Goal: Task Accomplishment & Management: Manage account settings

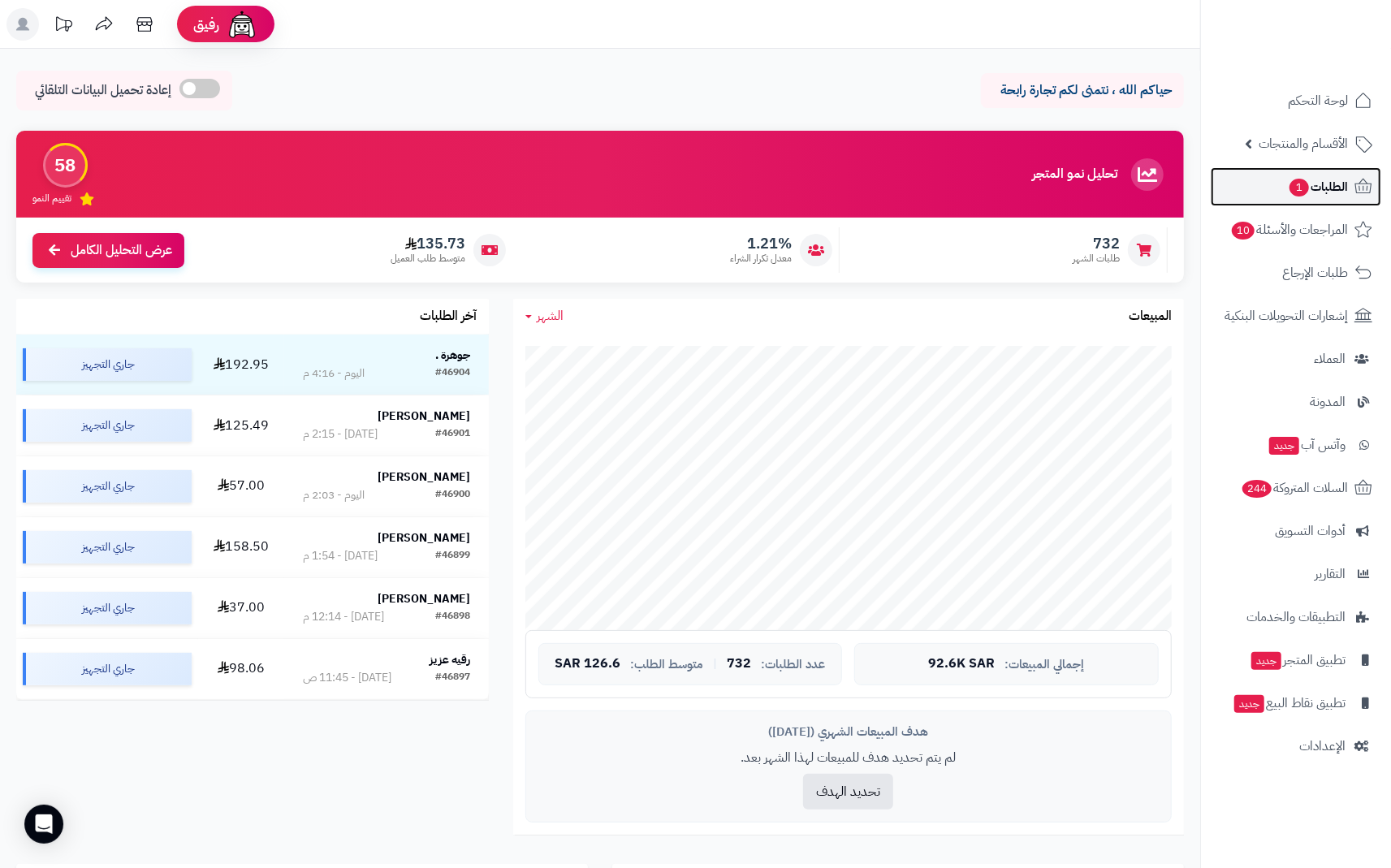
click at [1338, 190] on span "الطلبات 1" at bounding box center [1318, 187] width 60 height 23
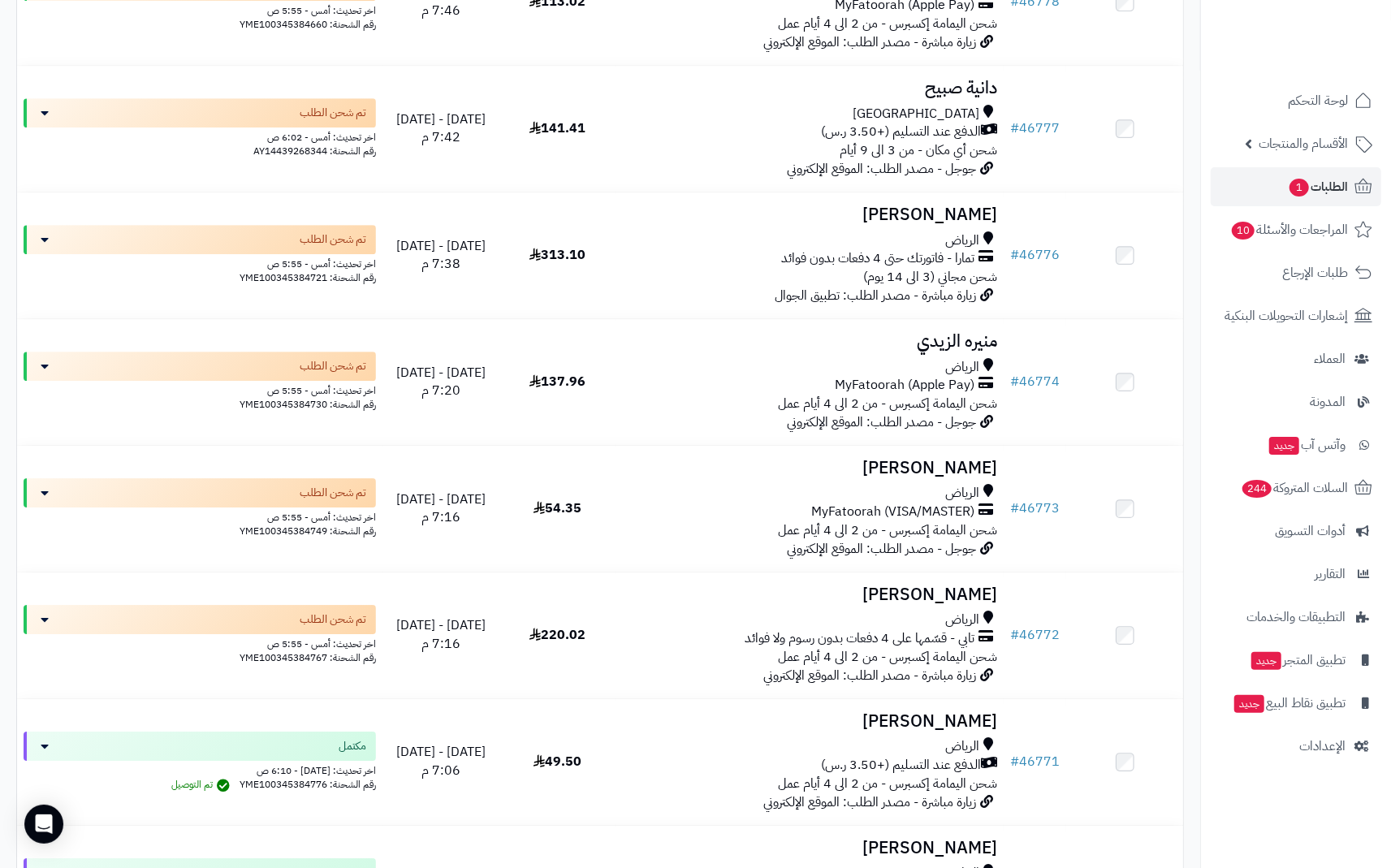
scroll to position [11583, 0]
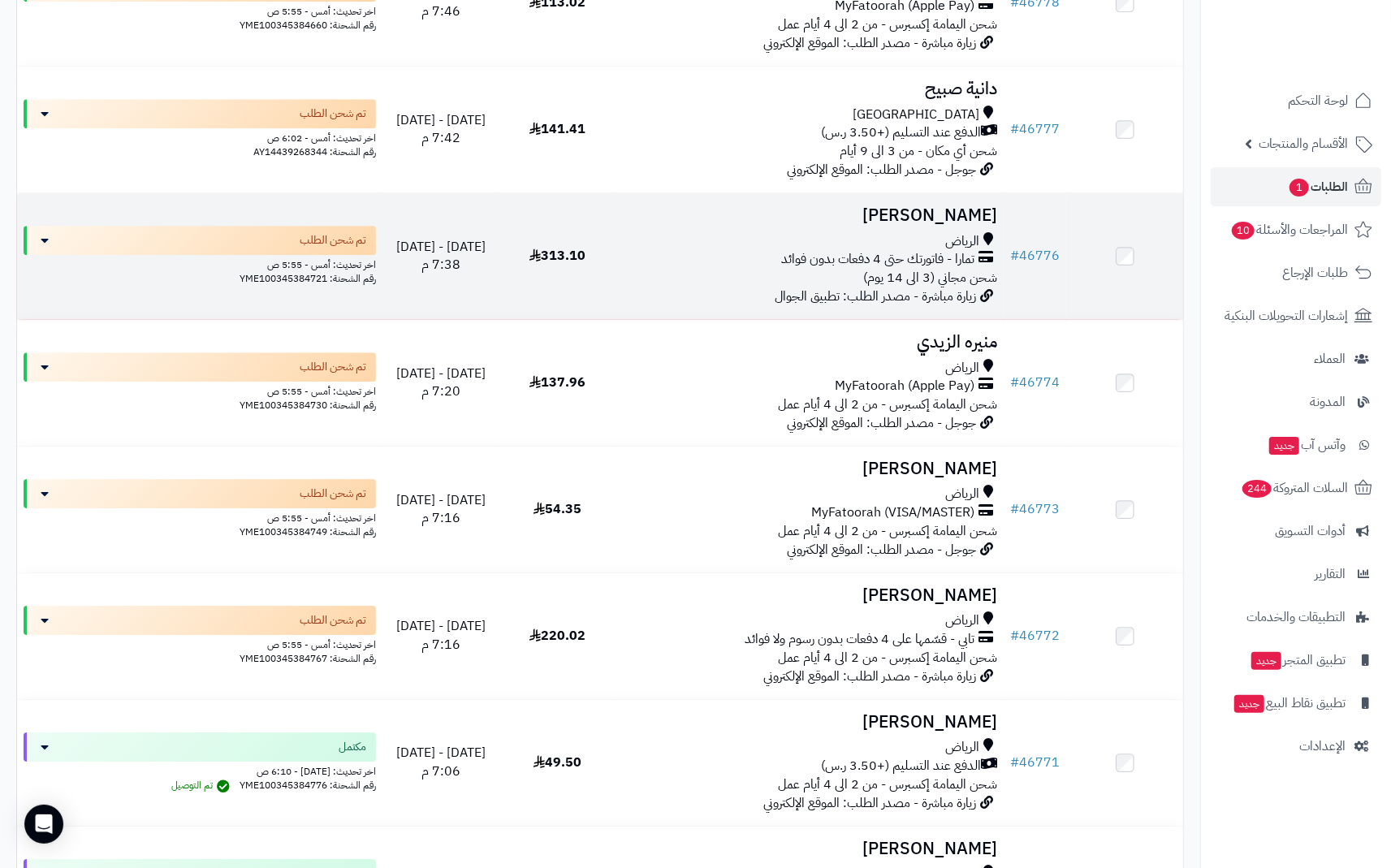
click at [955, 268] on span "تمارا - فاتورتك حتى 4 دفعات بدون فوائد" at bounding box center [878, 259] width 194 height 19
click at [980, 268] on icon at bounding box center [986, 259] width 15 height 19
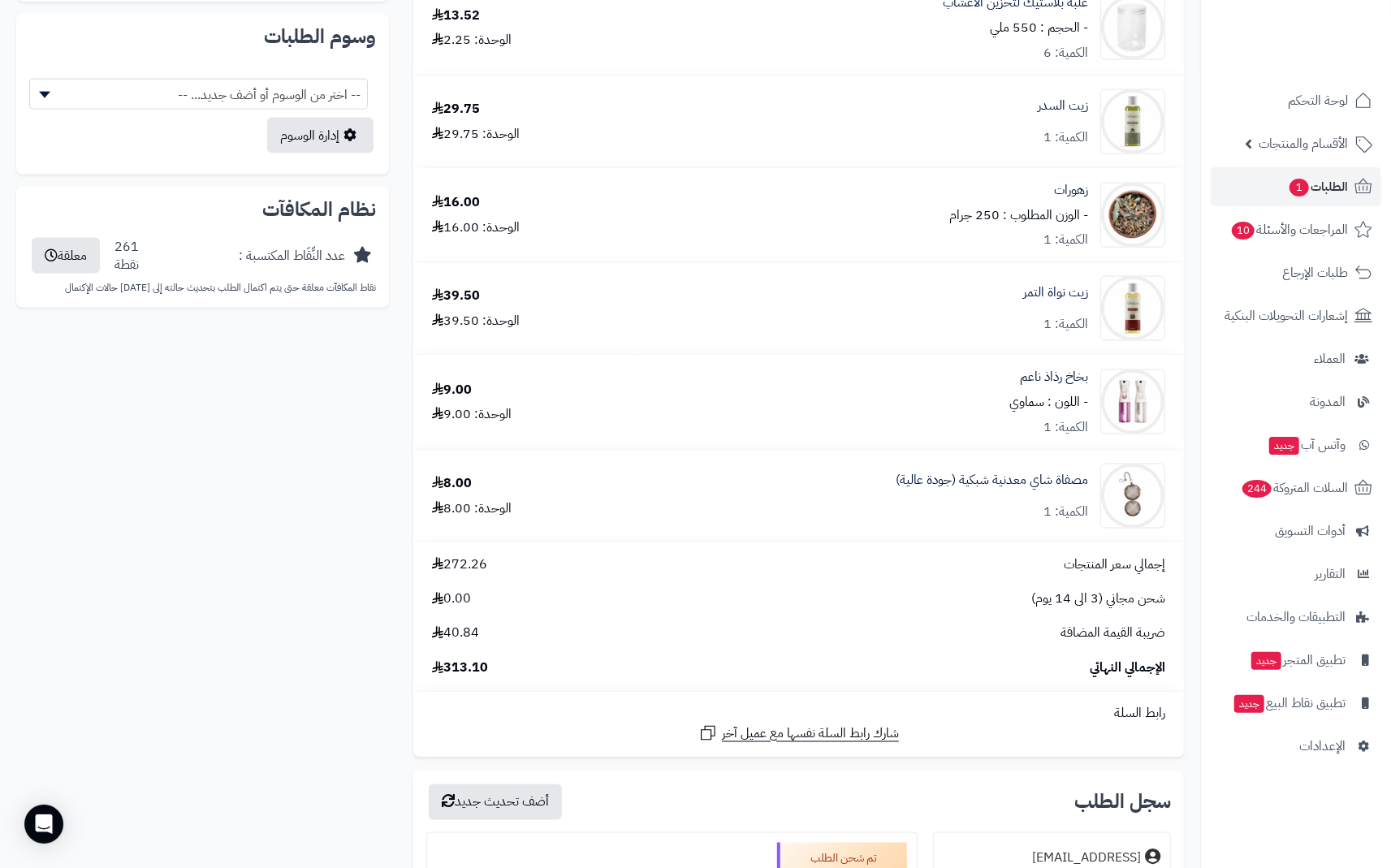
scroll to position [1524, 0]
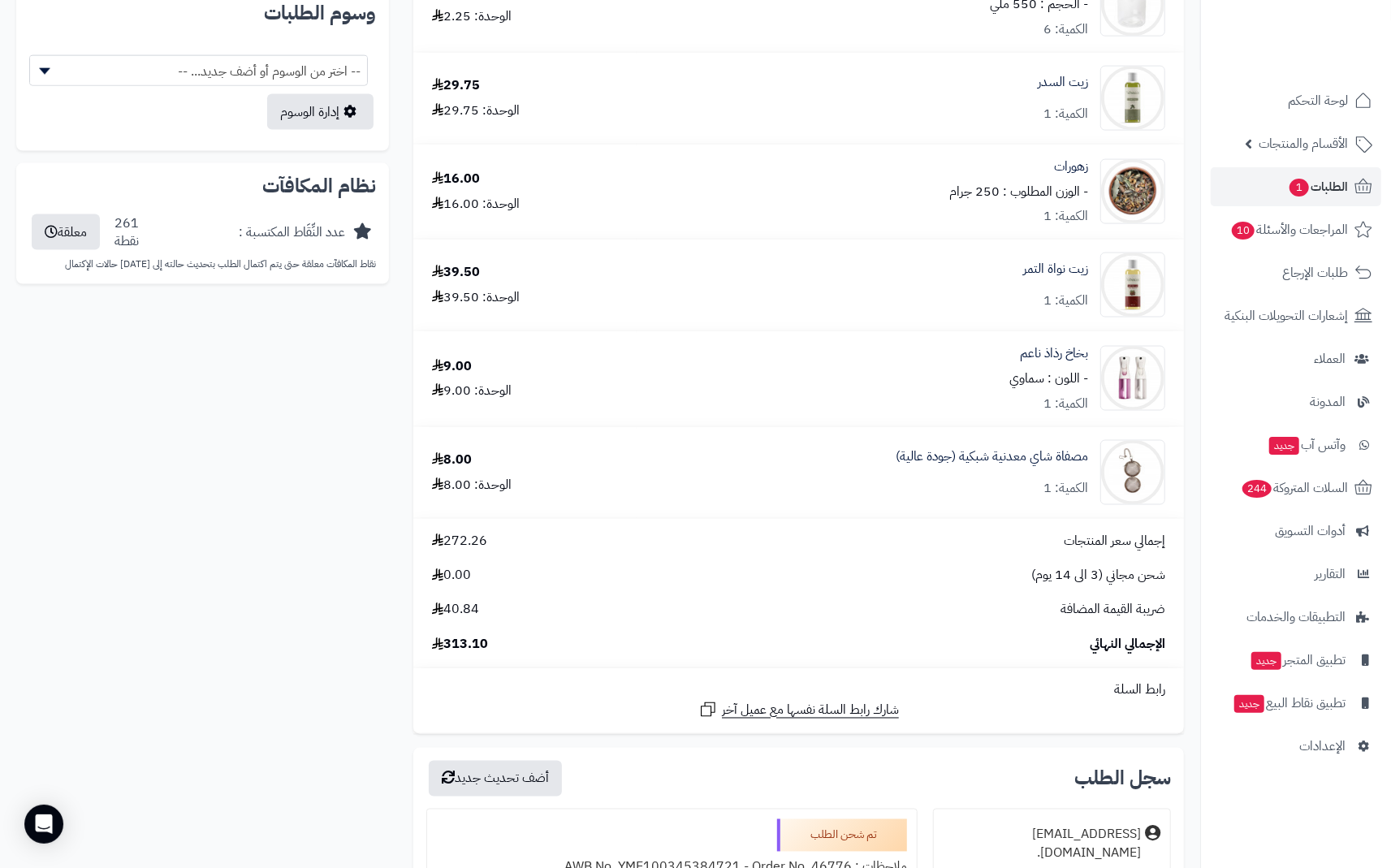
click at [617, 716] on div "شارك رابط السلة نفسها مع عميل آخر" at bounding box center [798, 710] width 757 height 20
click at [505, 705] on div "شارك رابط السلة نفسها مع عميل آخر" at bounding box center [798, 710] width 757 height 20
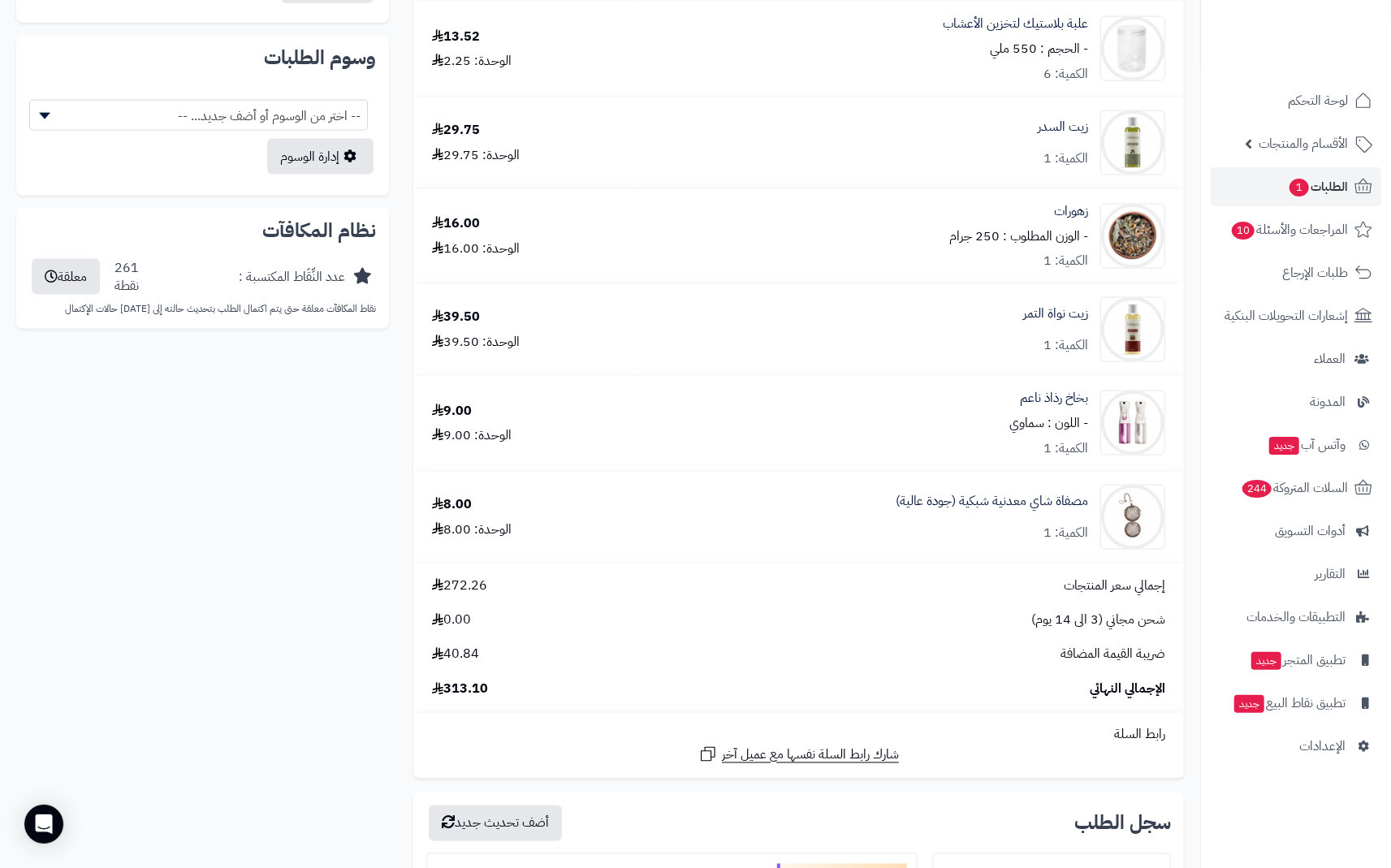
scroll to position [802, 0]
